Goal: Task Accomplishment & Management: Manage account settings

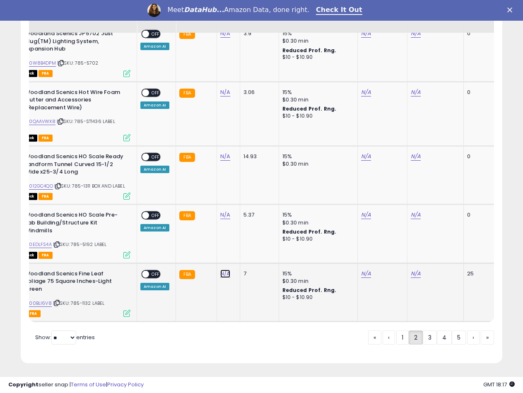
click at [221, 274] on link "N/A" at bounding box center [225, 274] width 10 height 8
click at [194, 249] on input "number" at bounding box center [200, 253] width 74 height 14
type input "*****"
click at [249, 251] on icon "submit" at bounding box center [246, 252] width 5 height 5
click at [46, 300] on link "B000BLI6V8" at bounding box center [37, 303] width 29 height 7
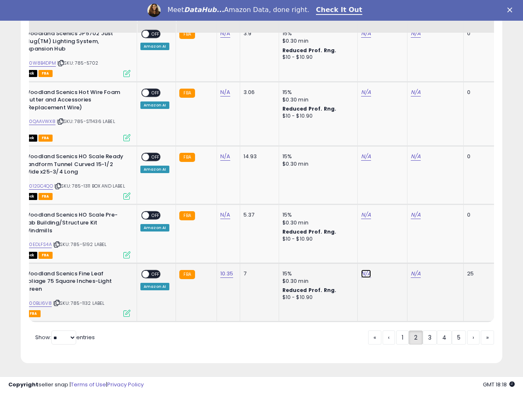
click at [366, 274] on link "N/A" at bounding box center [366, 274] width 10 height 8
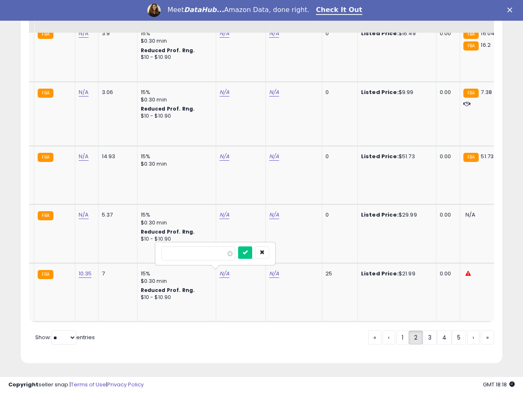
scroll to position [0, 191]
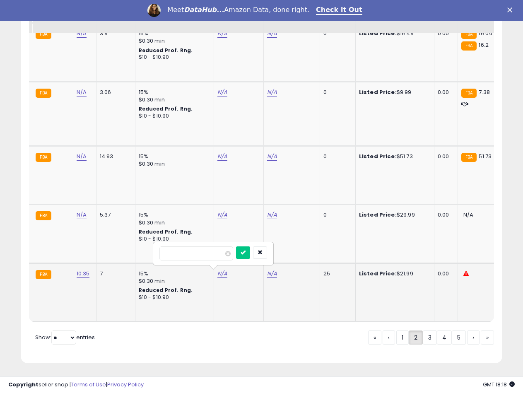
click at [215, 254] on input "number" at bounding box center [196, 253] width 74 height 14
click at [214, 253] on input "number" at bounding box center [196, 253] width 74 height 14
type input "*****"
click at [250, 253] on button "submit" at bounding box center [243, 252] width 14 height 12
click at [263, 271] on td "N/A" at bounding box center [291, 292] width 56 height 58
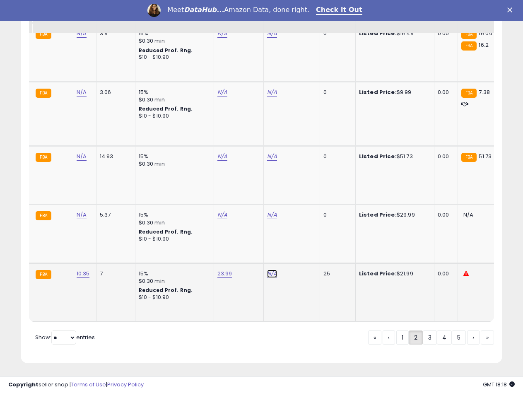
click at [267, 272] on link "N/A" at bounding box center [272, 274] width 10 height 8
click at [252, 255] on input "number" at bounding box center [246, 253] width 74 height 14
type input "*****"
click at [295, 253] on icon "submit" at bounding box center [292, 252] width 5 height 5
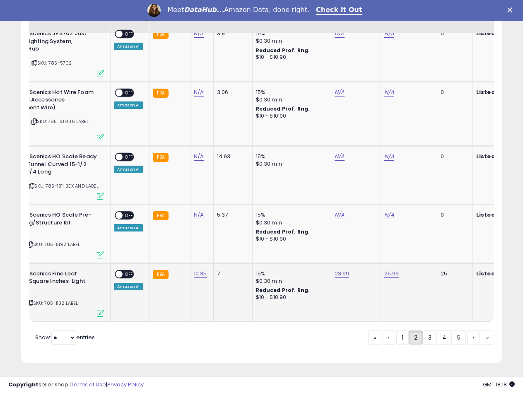
click at [124, 275] on span "OFF" at bounding box center [129, 273] width 13 height 7
click at [202, 91] on div "N/A" at bounding box center [200, 92] width 13 height 7
click at [200, 92] on link "N/A" at bounding box center [199, 92] width 10 height 8
click at [183, 76] on input "number" at bounding box center [174, 72] width 74 height 14
type input "****"
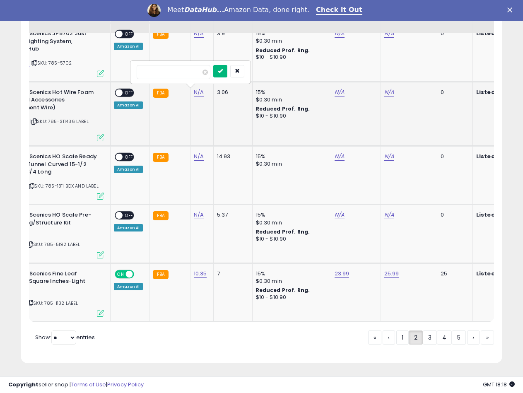
click at [227, 75] on button "submit" at bounding box center [220, 71] width 14 height 12
click at [29, 121] on link "B00QAAVWX8" at bounding box center [13, 121] width 32 height 7
click at [340, 92] on link "N/A" at bounding box center [340, 92] width 10 height 8
type input "****"
click at [363, 72] on icon "submit" at bounding box center [360, 70] width 5 height 5
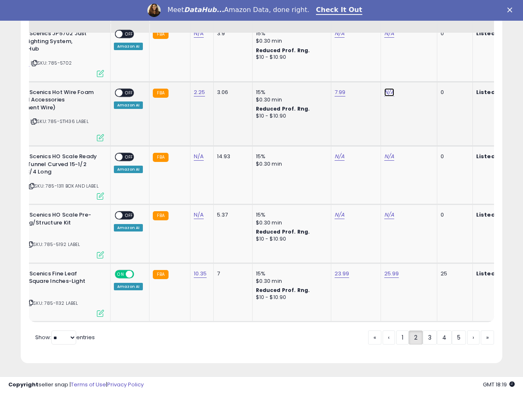
click at [387, 91] on link "N/A" at bounding box center [389, 92] width 10 height 8
click at [353, 74] on input "number" at bounding box center [363, 72] width 74 height 14
type input "****"
click at [417, 74] on button "submit" at bounding box center [410, 71] width 14 height 12
click at [121, 94] on span at bounding box center [119, 92] width 7 height 7
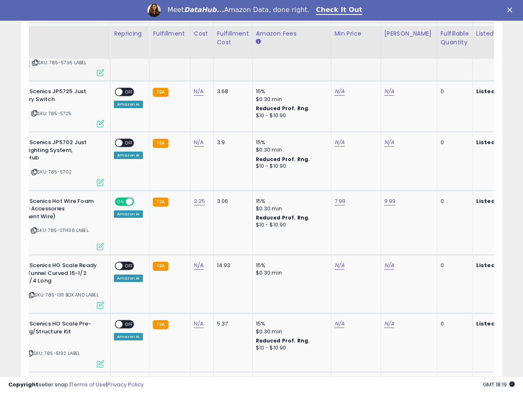
scroll to position [1395, 0]
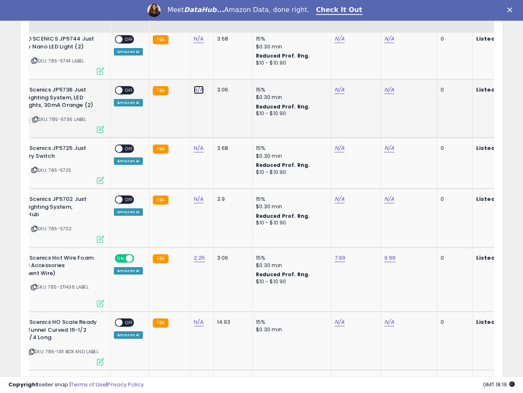
click at [198, 92] on link "N/A" at bounding box center [199, 90] width 10 height 8
click at [174, 68] on input "number" at bounding box center [174, 70] width 74 height 14
type input "****"
click at [223, 69] on icon "submit" at bounding box center [220, 68] width 5 height 5
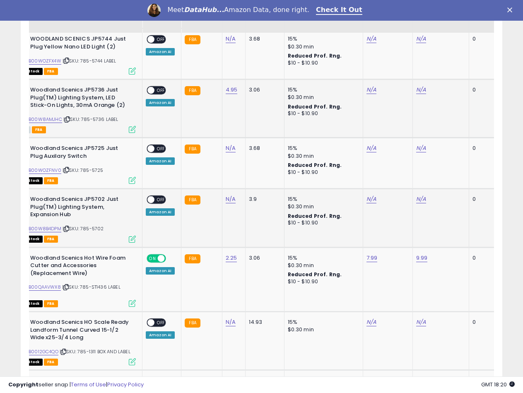
scroll to position [0, 40]
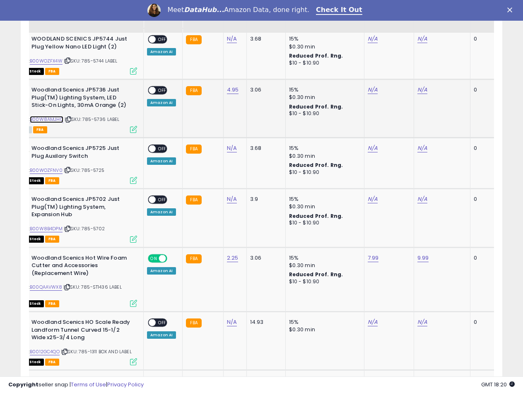
click at [53, 122] on link "B00W8AMJHC" at bounding box center [47, 119] width 34 height 7
click at [368, 88] on link "N/A" at bounding box center [373, 90] width 10 height 8
click at [340, 70] on input "number" at bounding box center [347, 70] width 74 height 14
type input "*****"
click at [396, 69] on icon "submit" at bounding box center [393, 68] width 5 height 5
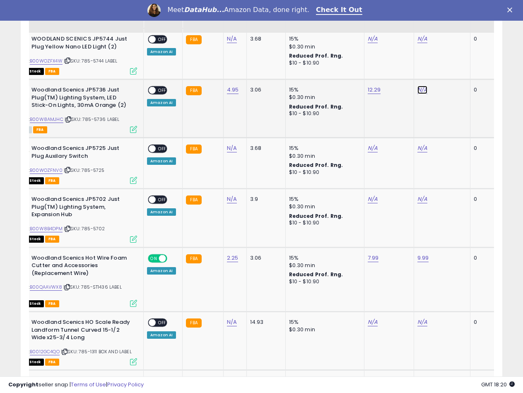
click at [419, 88] on link "N/A" at bounding box center [422, 90] width 10 height 8
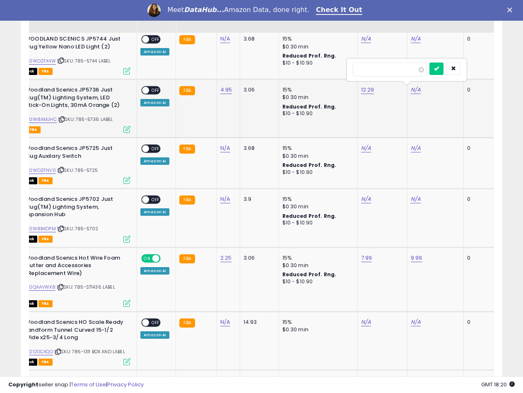
click at [374, 74] on input "number" at bounding box center [390, 70] width 74 height 14
type input "*****"
click at [444, 70] on button "submit" at bounding box center [437, 69] width 14 height 12
click at [148, 93] on span at bounding box center [145, 90] width 7 height 7
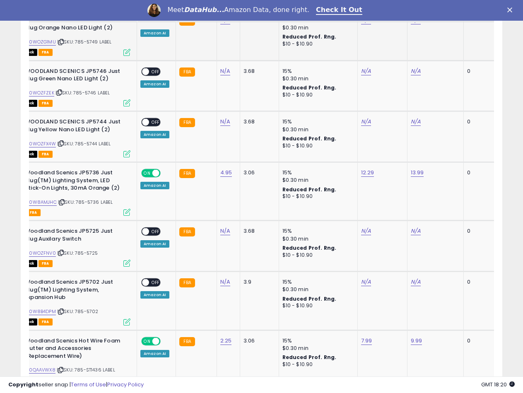
scroll to position [1271, 0]
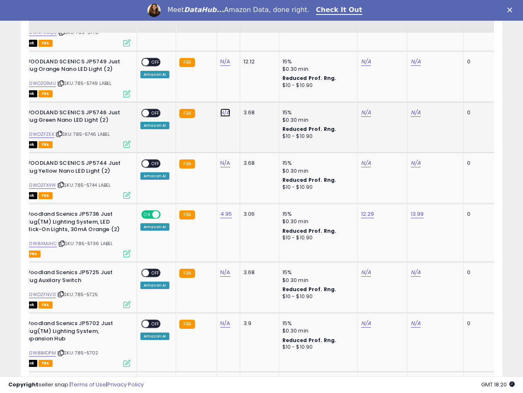
click at [222, 113] on link "N/A" at bounding box center [225, 113] width 10 height 8
type input "****"
click at [253, 88] on button "submit" at bounding box center [247, 91] width 14 height 12
click at [222, 62] on link "N/A" at bounding box center [225, 62] width 10 height 8
type input "****"
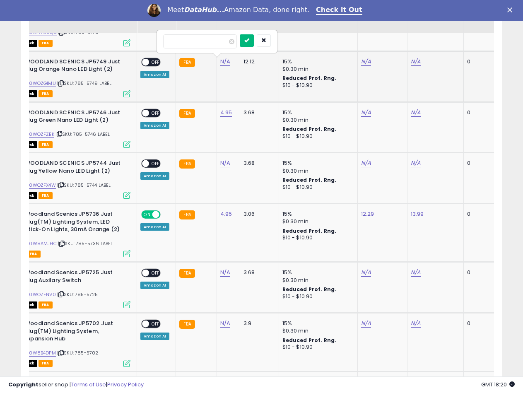
click at [249, 40] on icon "submit" at bounding box center [246, 40] width 5 height 5
click at [244, 89] on td "12.12" at bounding box center [259, 76] width 39 height 51
click at [226, 166] on link "N/A" at bounding box center [225, 163] width 10 height 8
click at [207, 149] on input "number" at bounding box center [200, 143] width 74 height 14
type input "****"
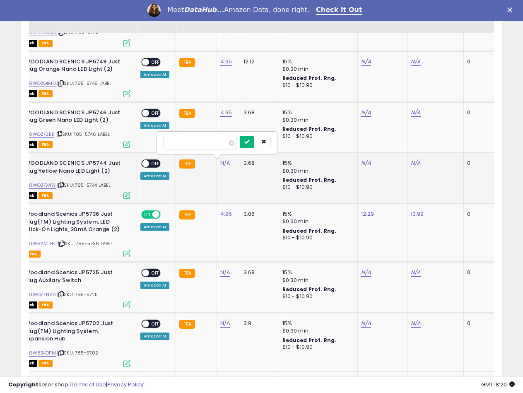
click at [249, 142] on icon "submit" at bounding box center [246, 141] width 5 height 5
click at [46, 186] on link "B00WOZFX4W" at bounding box center [39, 185] width 33 height 7
drag, startPoint x: 360, startPoint y: 162, endPoint x: 343, endPoint y: 159, distance: 16.6
click at [361, 162] on link "N/A" at bounding box center [366, 163] width 10 height 8
click at [327, 144] on input "number" at bounding box center [340, 143] width 74 height 14
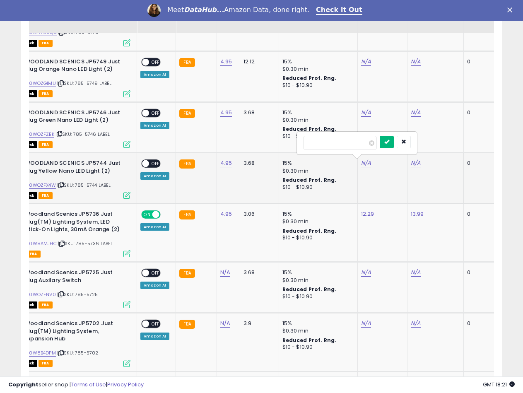
type input "*****"
click at [394, 140] on button "submit" at bounding box center [387, 142] width 14 height 12
click at [417, 164] on link "N/A" at bounding box center [416, 163] width 10 height 8
click at [360, 141] on input "number" at bounding box center [390, 143] width 74 height 14
type input "*****"
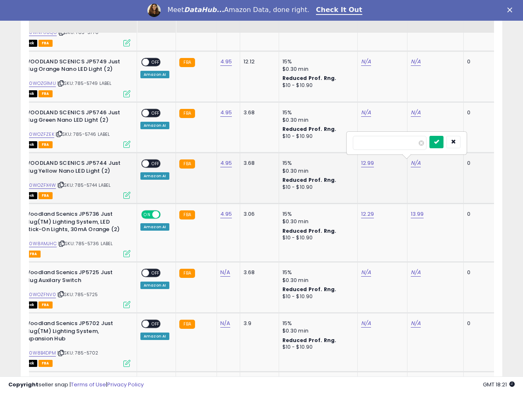
click at [439, 141] on icon "submit" at bounding box center [436, 141] width 5 height 5
click at [147, 167] on span at bounding box center [145, 163] width 7 height 7
click at [49, 134] on link "B00WOZFZEK" at bounding box center [38, 134] width 31 height 7
click at [364, 107] on td "N/A" at bounding box center [382, 127] width 50 height 51
click at [364, 109] on link "N/A" at bounding box center [366, 113] width 10 height 8
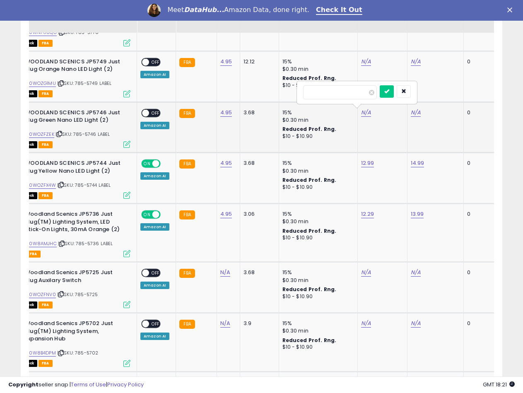
click at [324, 90] on input "number" at bounding box center [340, 92] width 74 height 14
type input "*****"
click at [389, 89] on icon "submit" at bounding box center [386, 91] width 5 height 5
click at [411, 112] on link "N/A" at bounding box center [416, 113] width 10 height 8
click at [393, 95] on input "number" at bounding box center [390, 92] width 74 height 14
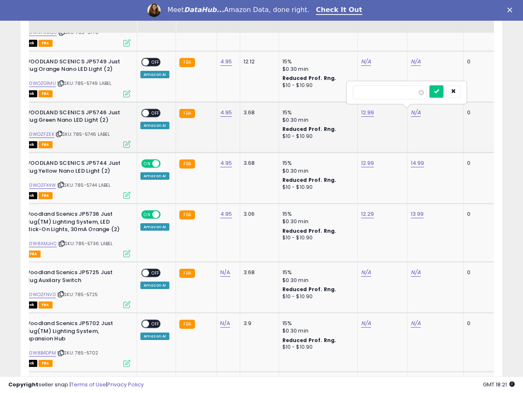
type input "*****"
click at [439, 92] on icon "submit" at bounding box center [436, 91] width 5 height 5
click at [145, 116] on span at bounding box center [145, 112] width 7 height 7
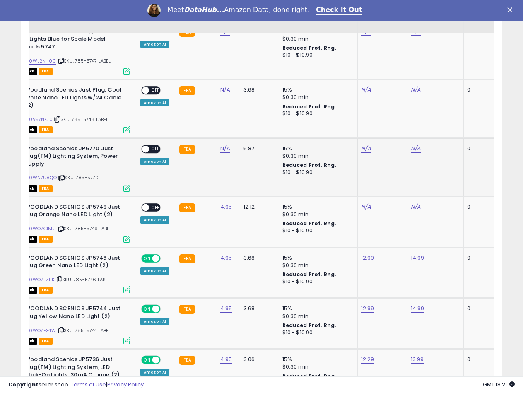
scroll to position [1105, 0]
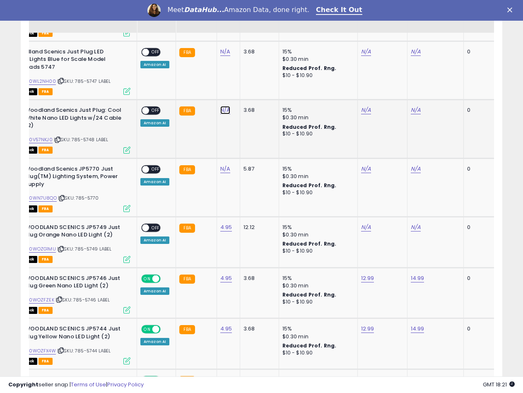
click at [223, 111] on link "N/A" at bounding box center [225, 110] width 10 height 8
click at [211, 94] on input "number" at bounding box center [200, 90] width 74 height 14
type input "****"
click at [249, 87] on icon "submit" at bounding box center [246, 88] width 5 height 5
click at [41, 140] on link "B00V57NKJ0" at bounding box center [37, 139] width 29 height 7
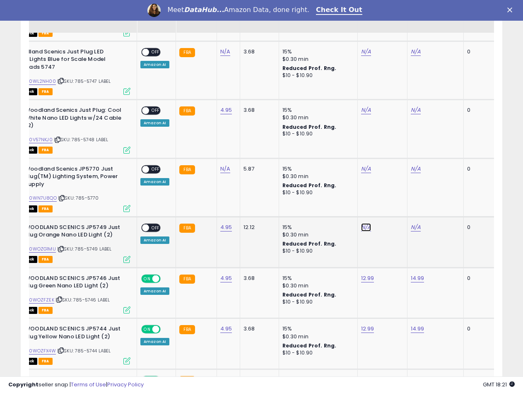
click at [362, 228] on link "N/A" at bounding box center [366, 227] width 10 height 8
click at [350, 203] on input "number" at bounding box center [340, 207] width 74 height 14
type input "*****"
click at [389, 206] on icon "submit" at bounding box center [386, 205] width 5 height 5
click at [413, 226] on link "N/A" at bounding box center [416, 227] width 10 height 8
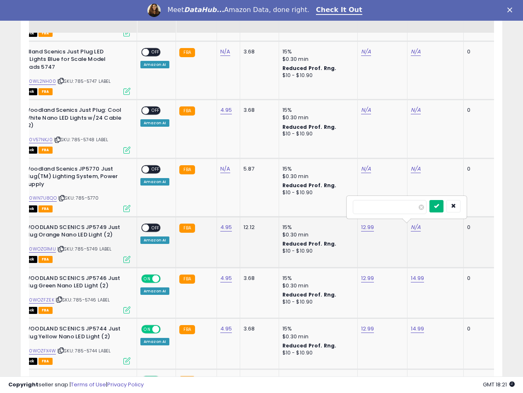
type input "*****"
click at [444, 207] on button "submit" at bounding box center [437, 206] width 14 height 12
click at [150, 228] on span "OFF" at bounding box center [155, 227] width 13 height 7
click at [145, 198] on td "ON OFF Amazon AI" at bounding box center [156, 187] width 39 height 58
click at [152, 227] on span at bounding box center [155, 227] width 7 height 7
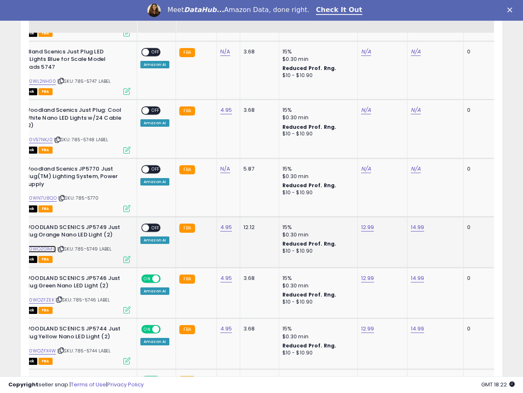
click at [47, 249] on link "B00WOZG1MU" at bounding box center [39, 249] width 33 height 7
click at [245, 214] on td "5.87" at bounding box center [259, 187] width 39 height 58
click at [240, 238] on td "12.12" at bounding box center [259, 242] width 39 height 51
click at [366, 229] on link "12.99" at bounding box center [367, 227] width 13 height 8
click at [413, 204] on button "button" at bounding box center [405, 206] width 14 height 12
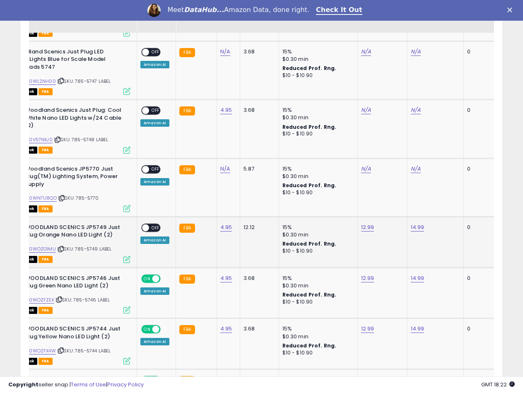
click at [374, 227] on div "12.99" at bounding box center [381, 227] width 40 height 7
click at [368, 227] on link "12.99" at bounding box center [367, 227] width 13 height 8
click at [376, 208] on span at bounding box center [373, 207] width 5 height 5
click at [391, 205] on icon "submit" at bounding box center [388, 205] width 5 height 5
click at [413, 200] on button "button" at bounding box center [405, 198] width 14 height 12
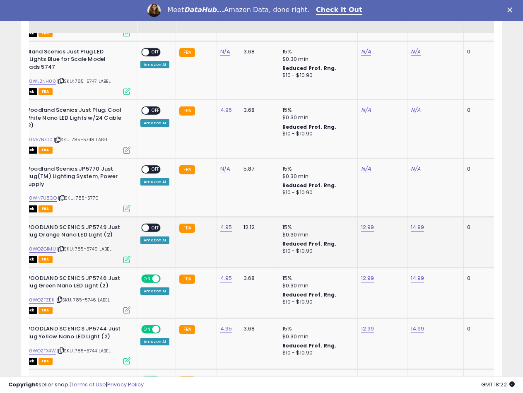
click at [373, 244] on td "12.99" at bounding box center [382, 242] width 50 height 51
click at [150, 111] on span "OFF" at bounding box center [155, 110] width 13 height 7
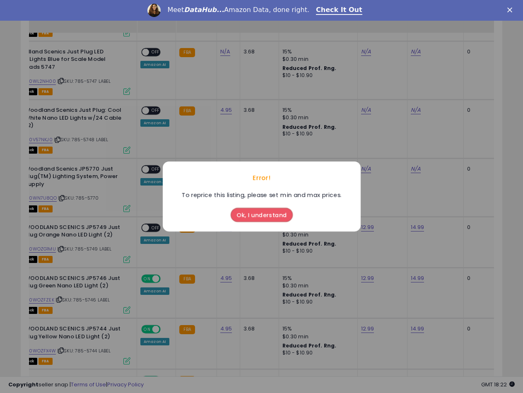
click at [248, 215] on button "Ok, I understand" at bounding box center [262, 215] width 62 height 14
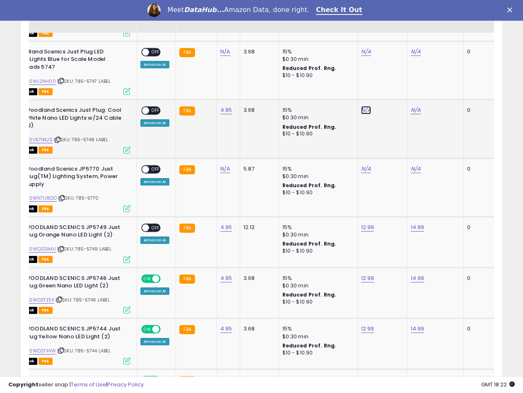
click at [364, 107] on link "N/A" at bounding box center [366, 110] width 10 height 8
click at [339, 94] on input "number" at bounding box center [340, 90] width 74 height 14
type input "*****"
click at [389, 91] on icon "submit" at bounding box center [386, 88] width 5 height 5
click at [416, 111] on link "N/A" at bounding box center [416, 110] width 10 height 8
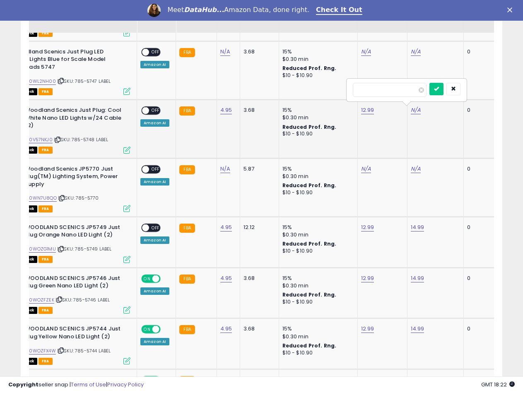
click at [371, 95] on input "number" at bounding box center [390, 90] width 74 height 14
type input "*****"
click at [442, 88] on button "submit" at bounding box center [437, 89] width 14 height 12
click at [145, 112] on span at bounding box center [145, 110] width 7 height 7
click at [361, 55] on link "N/A" at bounding box center [366, 52] width 10 height 8
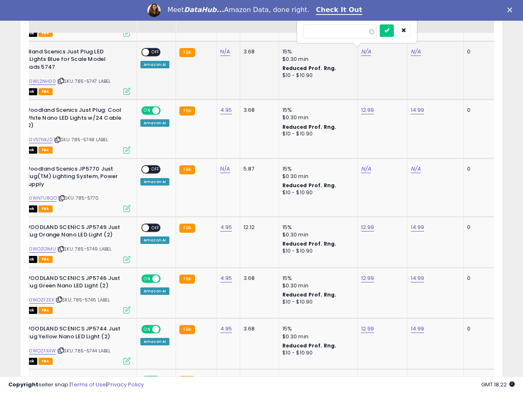
click at [328, 29] on input "number" at bounding box center [340, 31] width 74 height 14
type input "*****"
click at [394, 34] on button "submit" at bounding box center [387, 30] width 14 height 12
click at [413, 54] on link "N/A" at bounding box center [416, 52] width 10 height 8
click at [386, 34] on input "number" at bounding box center [390, 31] width 74 height 14
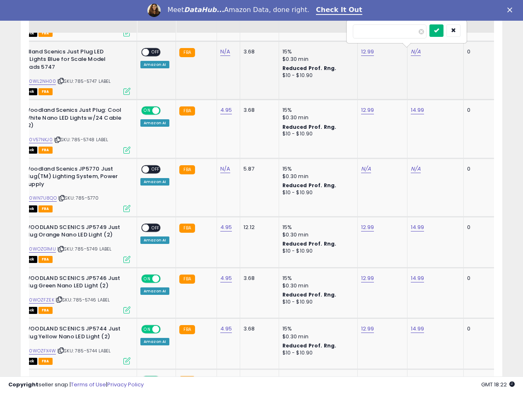
type input "*****"
click at [444, 32] on button "submit" at bounding box center [437, 30] width 14 height 12
click at [148, 53] on span at bounding box center [145, 51] width 7 height 7
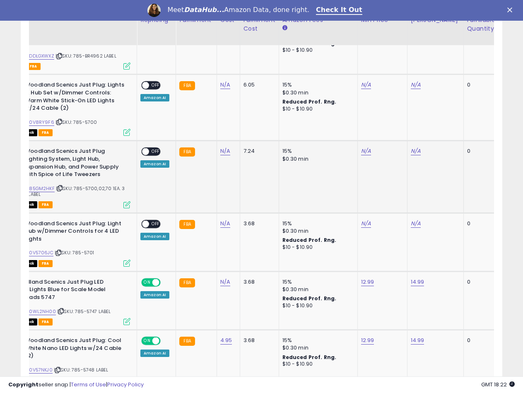
scroll to position [857, 0]
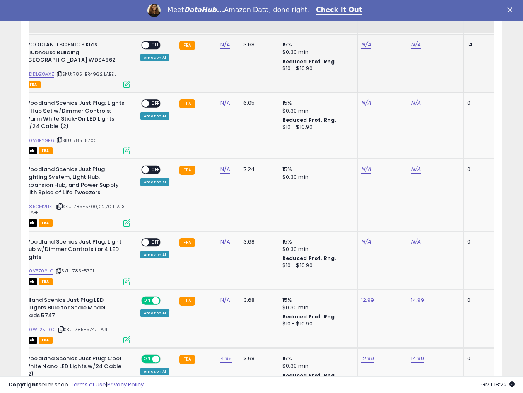
click at [102, 78] on div "ASIN: B0DDLGXWXZ | SKU: 785-BR4962 LABEL Active FBA" at bounding box center [68, 64] width 124 height 46
click at [101, 76] on span "| SKU: 785-BR4962 LABEL" at bounding box center [86, 74] width 61 height 7
click at [221, 45] on link "N/A" at bounding box center [225, 45] width 10 height 8
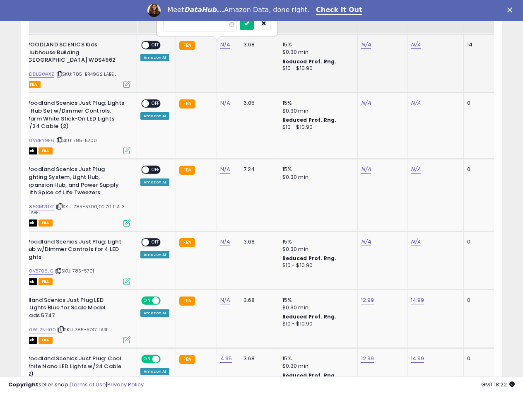
type input "*****"
click at [254, 23] on button "submit" at bounding box center [247, 23] width 14 height 12
click at [46, 76] on link "B0DDLGXWXZ" at bounding box center [38, 74] width 31 height 7
click at [368, 47] on link "N/A" at bounding box center [366, 45] width 10 height 8
type input "*****"
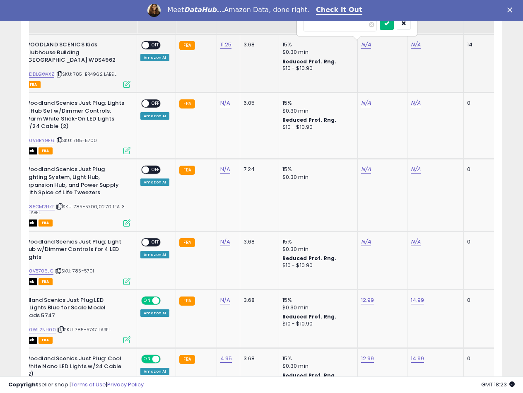
click at [389, 24] on icon "submit" at bounding box center [386, 23] width 5 height 5
click at [412, 44] on link "N/A" at bounding box center [416, 45] width 10 height 8
click at [377, 28] on input "number" at bounding box center [390, 24] width 74 height 14
type input "*****"
click at [444, 24] on button "submit" at bounding box center [437, 23] width 14 height 12
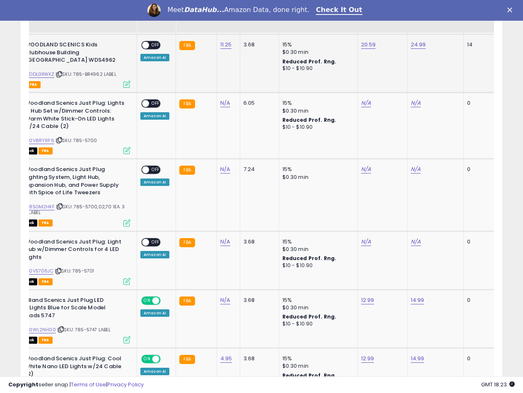
click at [147, 44] on span at bounding box center [145, 45] width 7 height 7
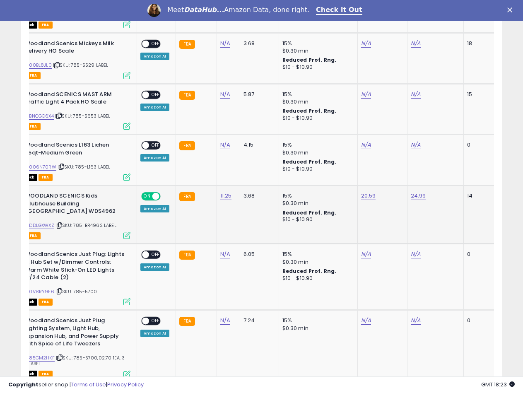
scroll to position [691, 0]
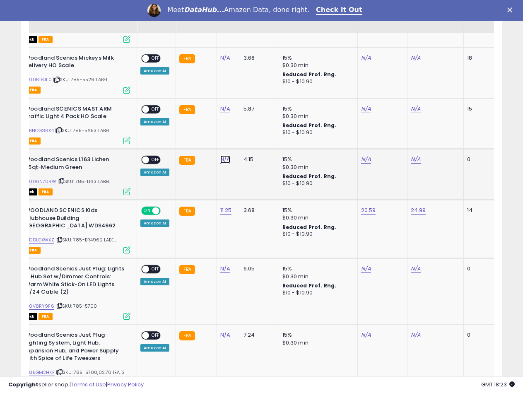
click at [227, 159] on link "N/A" at bounding box center [225, 159] width 10 height 8
click at [203, 142] on input "number" at bounding box center [200, 139] width 74 height 14
type input "****"
click at [252, 136] on button "submit" at bounding box center [247, 138] width 14 height 12
click at [47, 179] on link "B0006N70RW" at bounding box center [39, 181] width 33 height 7
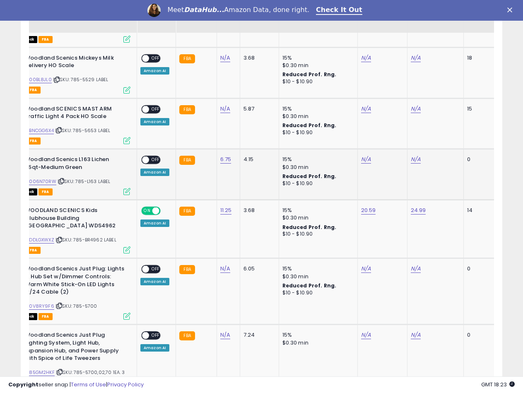
click at [371, 161] on div "N/A" at bounding box center [381, 159] width 40 height 7
click at [367, 159] on link "N/A" at bounding box center [366, 159] width 10 height 8
click at [341, 142] on input "number" at bounding box center [340, 139] width 74 height 14
type input "*****"
click at [394, 142] on button "submit" at bounding box center [387, 138] width 14 height 12
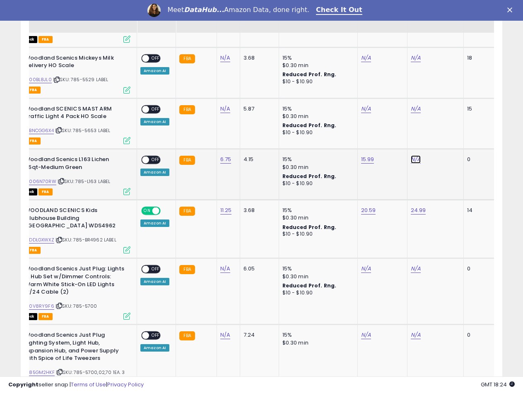
click at [413, 159] on link "N/A" at bounding box center [416, 159] width 10 height 8
click at [387, 139] on input "number" at bounding box center [390, 139] width 74 height 14
type input "*****"
click at [444, 142] on button "submit" at bounding box center [437, 138] width 14 height 12
click at [152, 157] on div "ON OFF" at bounding box center [141, 160] width 19 height 7
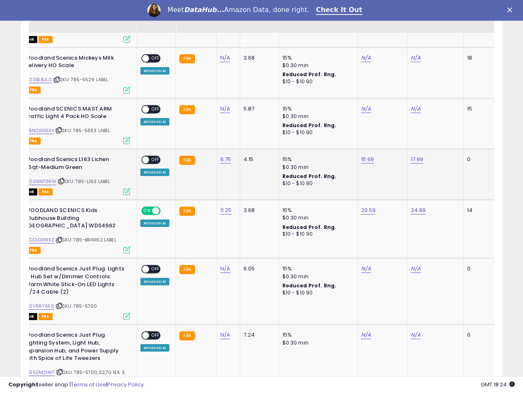
click at [149, 159] on span "OFF" at bounding box center [155, 160] width 13 height 7
click at [223, 106] on link "N/A" at bounding box center [225, 109] width 10 height 8
click at [194, 89] on input "number" at bounding box center [200, 89] width 74 height 14
type input "*****"
click at [249, 87] on icon "submit" at bounding box center [246, 87] width 5 height 5
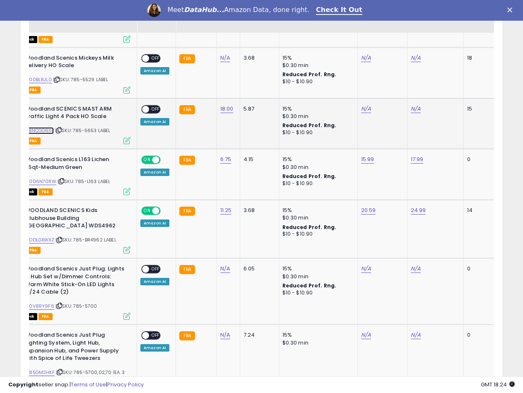
click at [47, 128] on link "B0BNCGG6X4" at bounding box center [38, 130] width 31 height 7
click at [366, 107] on link "N/A" at bounding box center [366, 109] width 10 height 8
click at [331, 86] on input "number" at bounding box center [341, 89] width 74 height 14
type input "*****"
click at [390, 87] on icon "submit" at bounding box center [387, 87] width 5 height 5
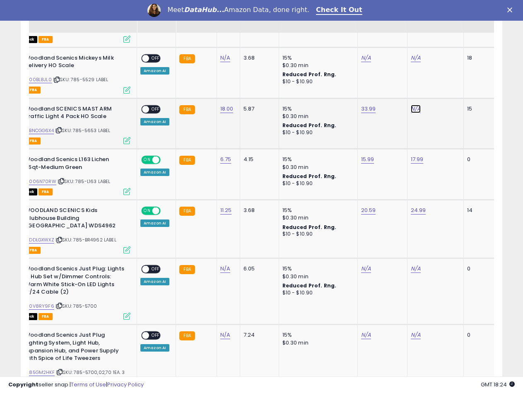
click at [417, 109] on link "N/A" at bounding box center [416, 109] width 10 height 8
click at [379, 89] on input "number" at bounding box center [390, 89] width 74 height 14
type input "*****"
click at [444, 87] on button "submit" at bounding box center [437, 88] width 14 height 12
click at [148, 112] on div "ON OFF" at bounding box center [141, 109] width 19 height 7
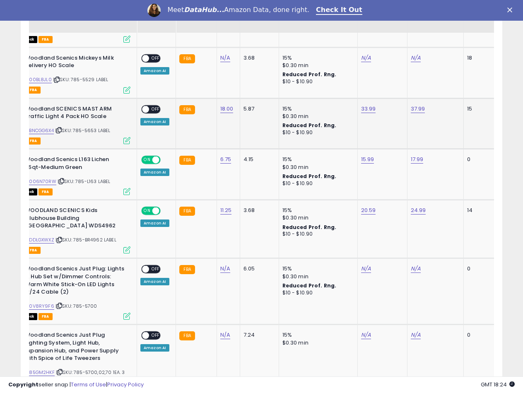
click at [148, 112] on span at bounding box center [145, 109] width 7 height 7
click at [368, 63] on td "N/A" at bounding box center [382, 72] width 50 height 51
click at [368, 62] on td "N/A" at bounding box center [382, 72] width 50 height 51
click at [224, 56] on link "N/A" at bounding box center [225, 58] width 10 height 8
type input "*****"
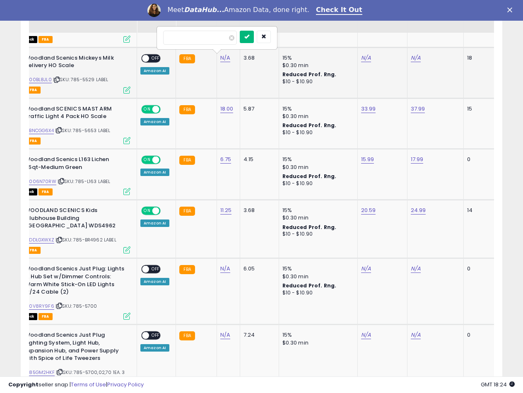
click at [249, 34] on icon "submit" at bounding box center [246, 36] width 5 height 5
click at [43, 78] on link "B000BL8JL0" at bounding box center [37, 79] width 29 height 7
click at [367, 57] on link "N/A" at bounding box center [366, 58] width 10 height 8
click at [336, 41] on input "number" at bounding box center [341, 38] width 74 height 14
click at [377, 36] on input "*****" at bounding box center [341, 38] width 74 height 14
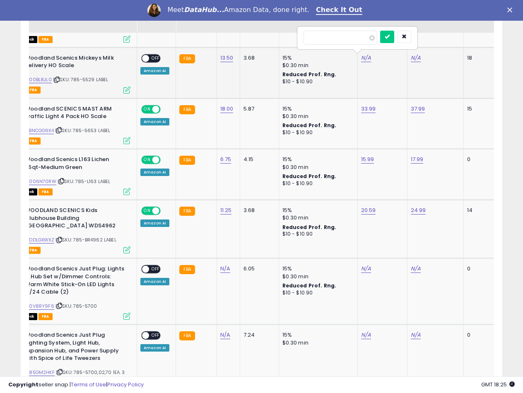
type input "*****"
click at [391, 36] on div "*****" at bounding box center [358, 38] width 108 height 14
click at [390, 37] on icon "submit" at bounding box center [387, 36] width 5 height 5
click at [411, 60] on link "N/A" at bounding box center [416, 58] width 10 height 8
click at [374, 42] on input "number" at bounding box center [390, 38] width 74 height 14
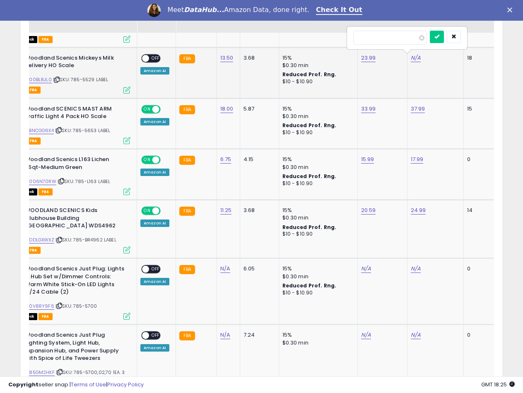
type input "*****"
click at [444, 38] on button "submit" at bounding box center [437, 37] width 14 height 12
click at [150, 59] on span "OFF" at bounding box center [155, 58] width 13 height 7
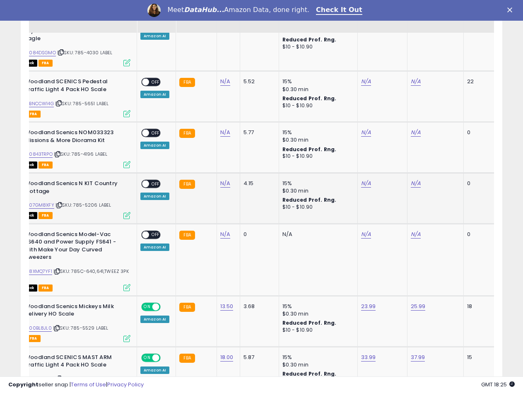
scroll to position [401, 0]
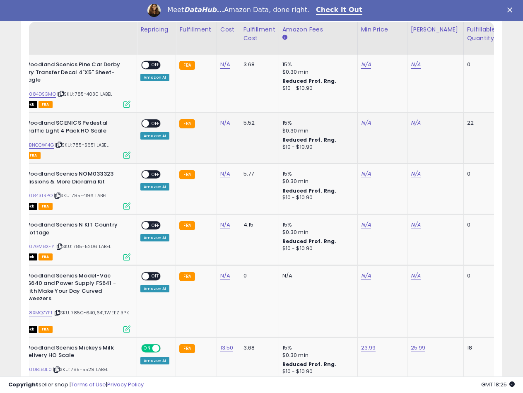
click at [220, 124] on div "N/A" at bounding box center [226, 122] width 13 height 7
click at [220, 124] on link "N/A" at bounding box center [225, 123] width 10 height 8
click at [206, 105] on input "number" at bounding box center [200, 103] width 74 height 14
type input "*****"
click at [254, 100] on button "submit" at bounding box center [247, 102] width 14 height 12
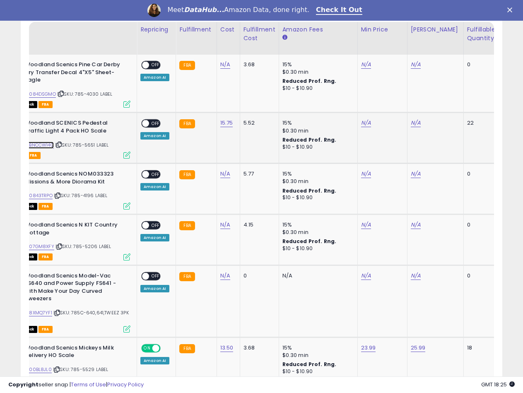
click at [45, 146] on link "B0BNCCW14G" at bounding box center [38, 145] width 31 height 7
click at [361, 123] on link "N/A" at bounding box center [366, 123] width 10 height 8
click at [344, 107] on input "number" at bounding box center [341, 103] width 74 height 14
type input "*****"
click at [394, 102] on button "submit" at bounding box center [387, 102] width 14 height 12
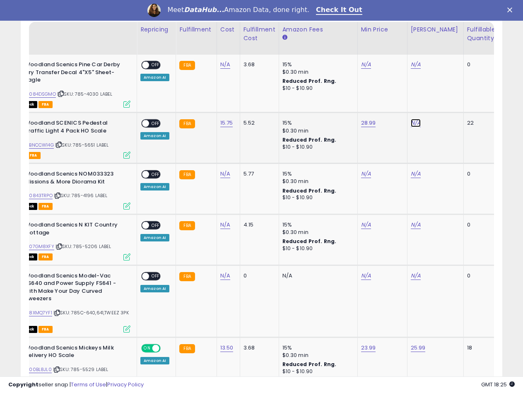
click at [415, 120] on link "N/A" at bounding box center [416, 123] width 10 height 8
type input "*****"
click at [443, 101] on button "submit" at bounding box center [437, 102] width 14 height 12
click at [147, 124] on span at bounding box center [145, 123] width 7 height 7
click at [220, 176] on link "N/A" at bounding box center [225, 174] width 10 height 8
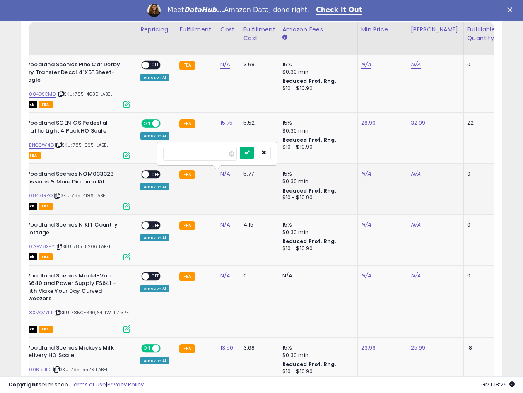
type input "*****"
click at [252, 154] on button "submit" at bounding box center [247, 153] width 14 height 12
click at [255, 181] on td "5.77" at bounding box center [259, 189] width 39 height 51
click at [48, 195] on link "B00843TRPO" at bounding box center [37, 195] width 29 height 7
click at [365, 177] on link "N/A" at bounding box center [366, 174] width 10 height 8
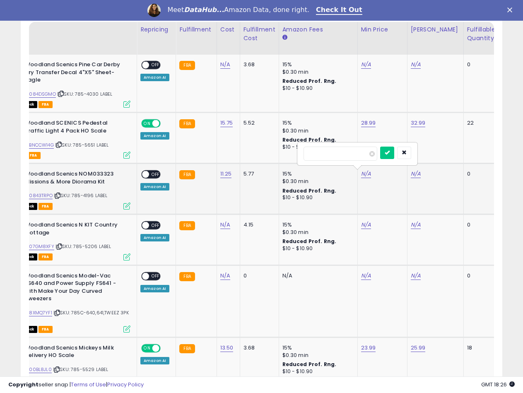
click at [329, 152] on input "number" at bounding box center [341, 154] width 74 height 14
type input "*****"
click at [390, 153] on icon "submit" at bounding box center [387, 152] width 5 height 5
click at [417, 176] on link "N/A" at bounding box center [416, 174] width 10 height 8
click at [386, 160] on input "number" at bounding box center [390, 154] width 74 height 14
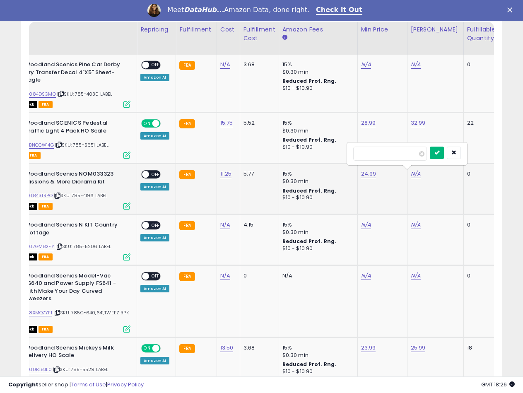
type input "*****"
click at [439, 152] on icon "submit" at bounding box center [436, 152] width 5 height 5
click at [146, 173] on span at bounding box center [145, 174] width 7 height 7
click at [227, 228] on link "N/A" at bounding box center [225, 225] width 10 height 8
type input "*****"
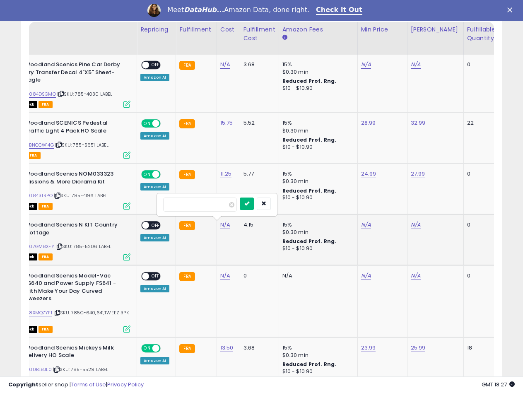
click at [249, 203] on icon "submit" at bounding box center [246, 203] width 5 height 5
click at [47, 244] on link "B007GM8XFY" at bounding box center [38, 246] width 31 height 7
click at [365, 221] on link "N/A" at bounding box center [366, 225] width 10 height 8
click at [352, 206] on input "number" at bounding box center [341, 205] width 74 height 14
type input "*****"
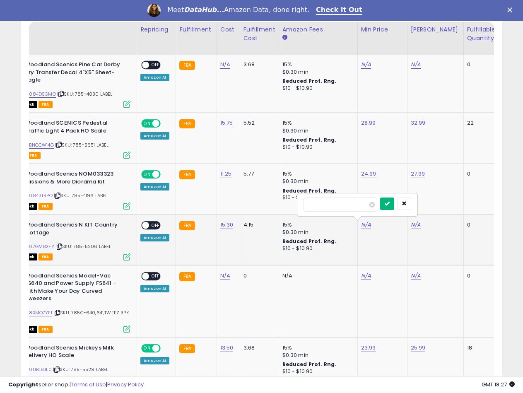
click at [390, 203] on icon "submit" at bounding box center [387, 203] width 5 height 5
click at [415, 225] on link "N/A" at bounding box center [416, 225] width 10 height 8
click at [394, 210] on input "number" at bounding box center [390, 205] width 74 height 14
type input "*****"
click at [439, 204] on icon "submit" at bounding box center [436, 203] width 5 height 5
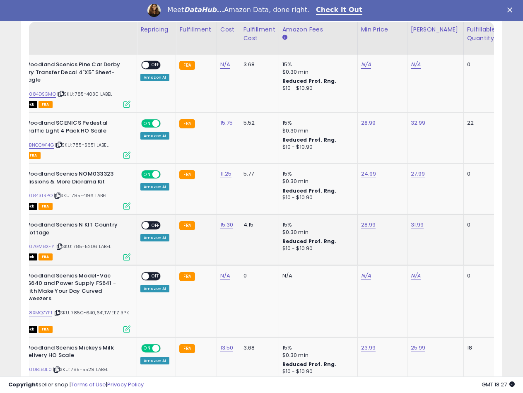
click at [146, 227] on span at bounding box center [145, 225] width 7 height 7
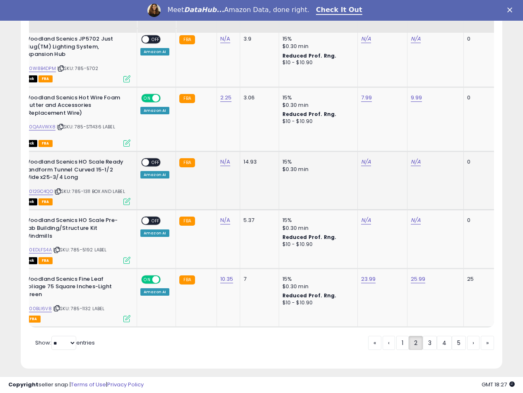
scroll to position [1561, 0]
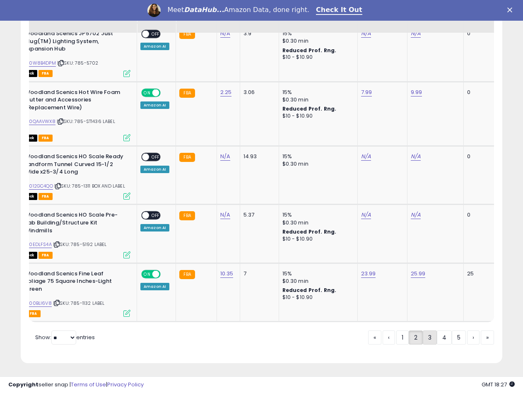
click at [425, 332] on link "3" at bounding box center [430, 338] width 14 height 14
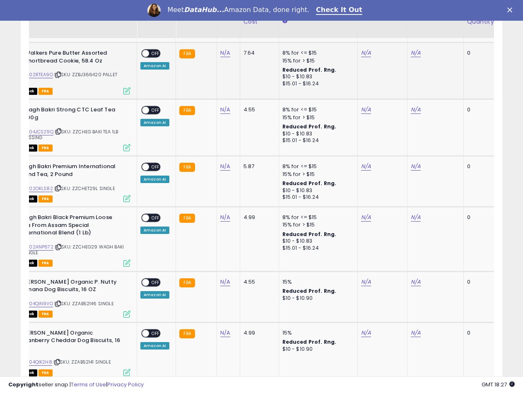
scroll to position [1567, 0]
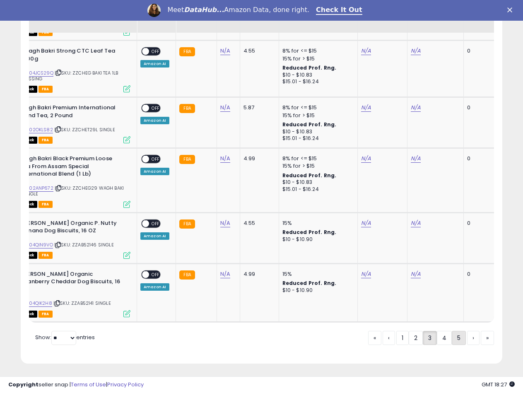
click at [460, 340] on link "5" at bounding box center [459, 338] width 14 height 14
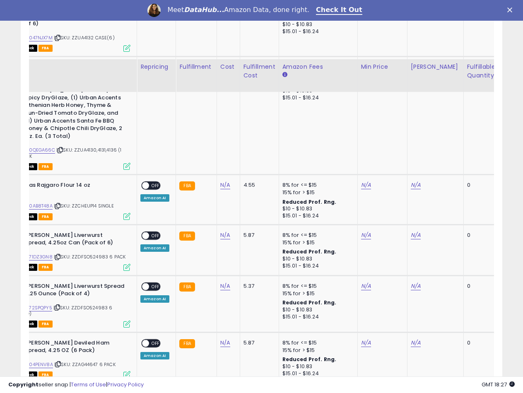
scroll to position [1562, 0]
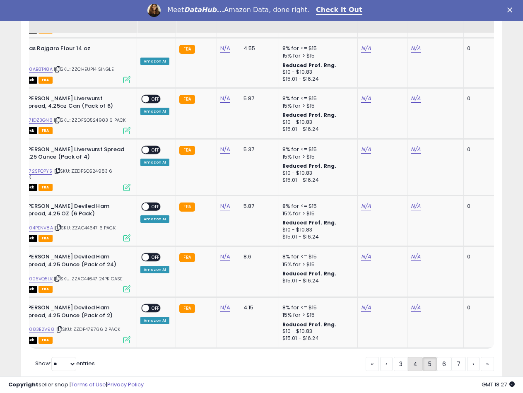
click at [418, 357] on link "4" at bounding box center [415, 364] width 15 height 14
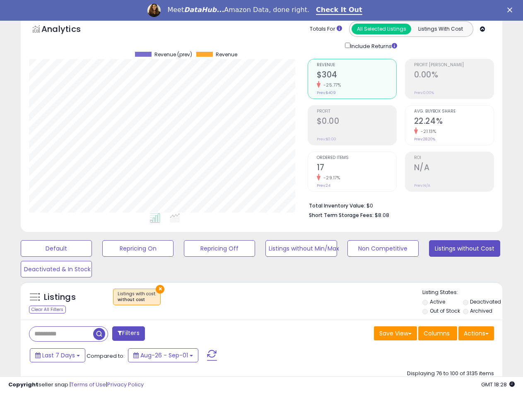
scroll to position [0, 0]
